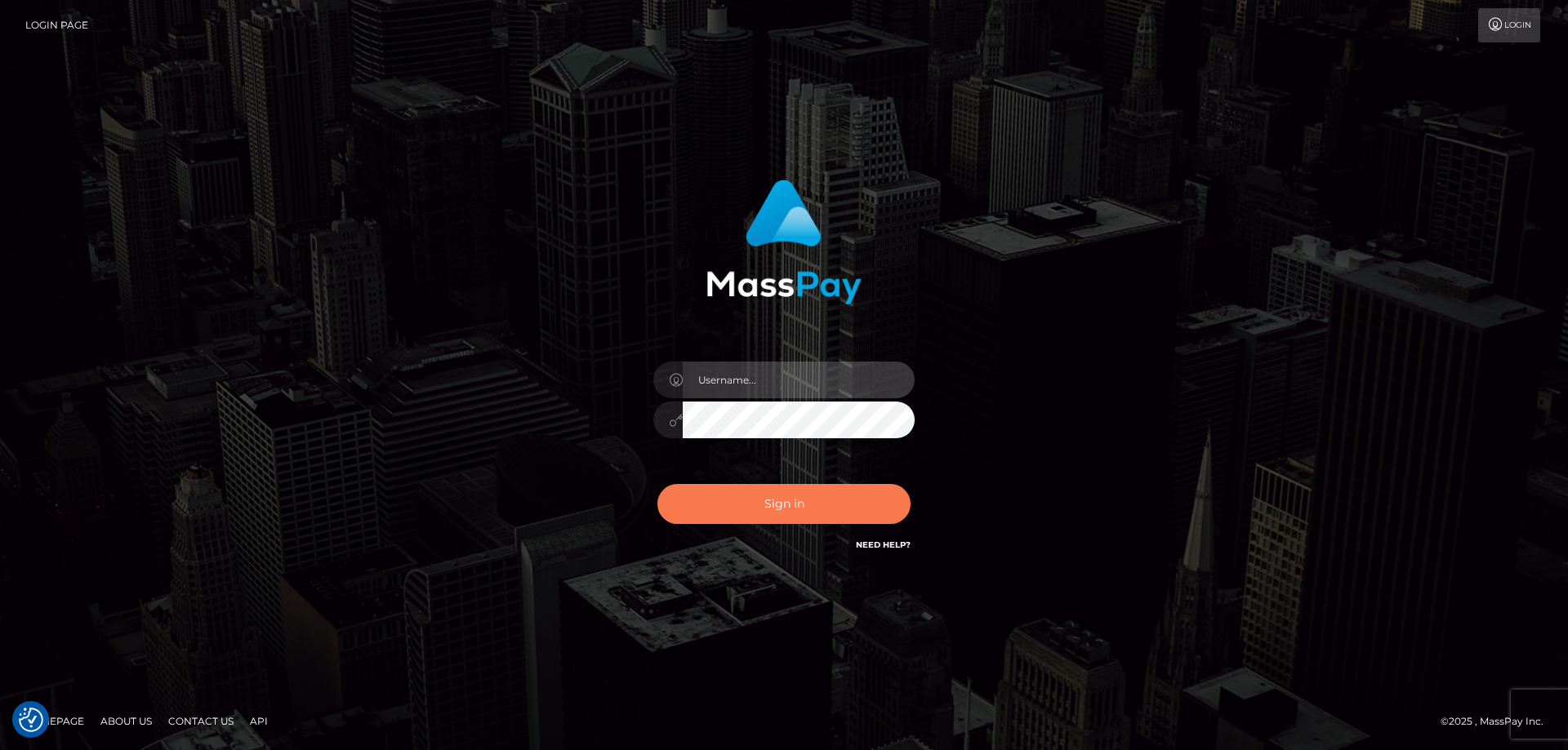
type input "tinekeb"
click at [773, 501] on button "Sign in" at bounding box center [784, 504] width 253 height 40
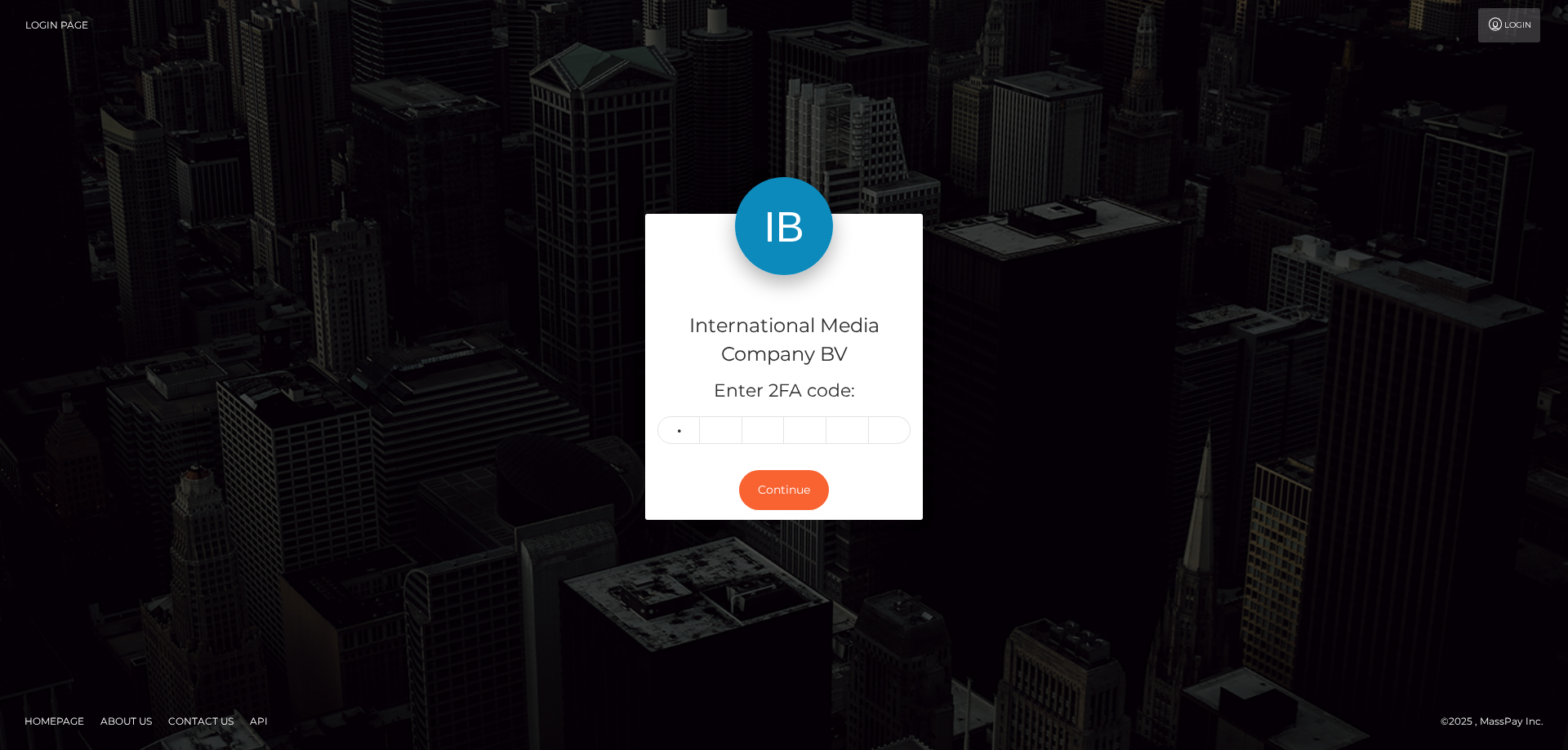
type input "8"
type input "5"
type input "6"
type input "2"
type input "9"
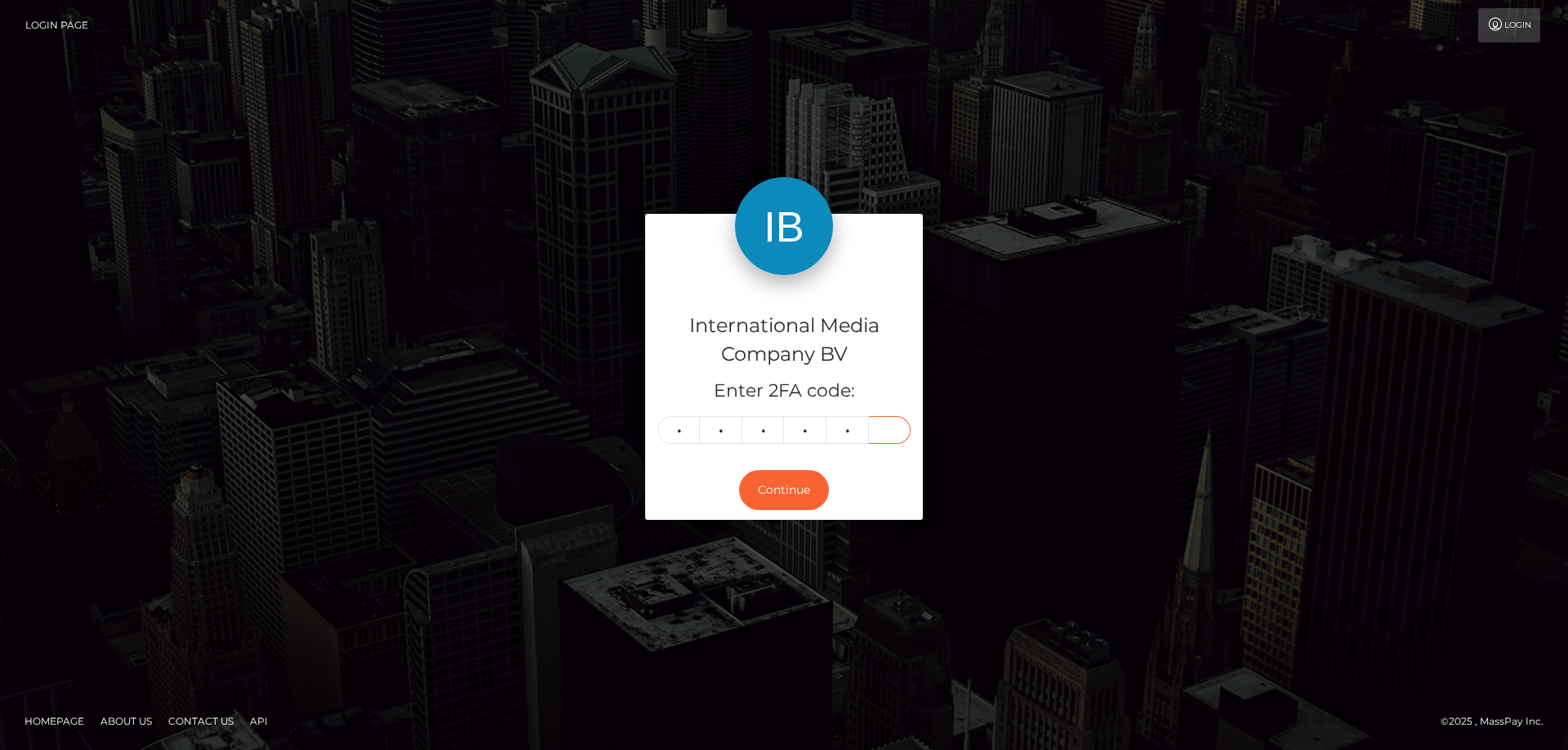
type input "8"
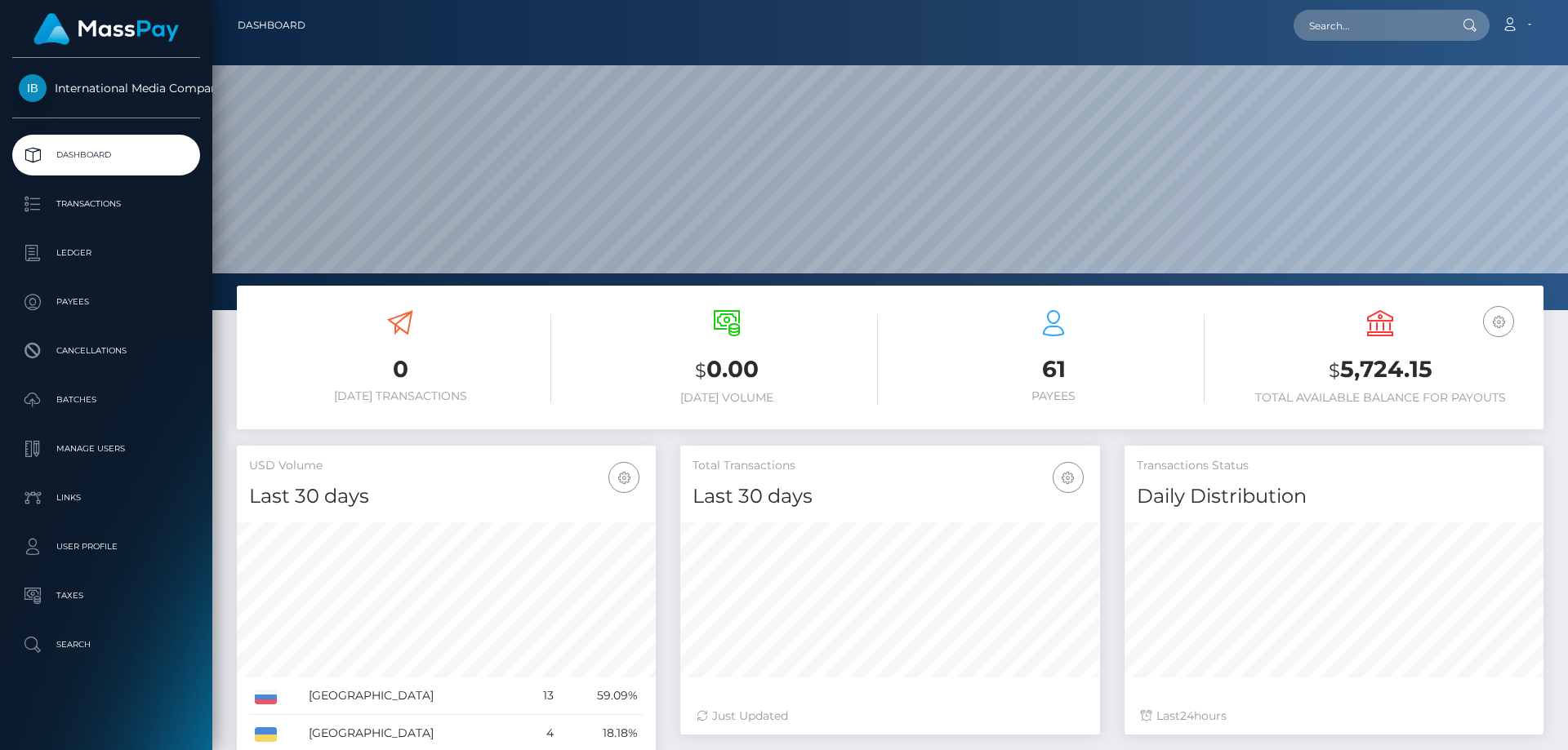
scroll to position [290, 420]
drag, startPoint x: 1510, startPoint y: 23, endPoint x: 1500, endPoint y: 42, distance: 21.5
click at [1510, 23] on icon at bounding box center [1509, 25] width 17 height 13
click at [1454, 101] on link "Logout" at bounding box center [1477, 105] width 131 height 30
